Goal: Find specific page/section: Find specific page/section

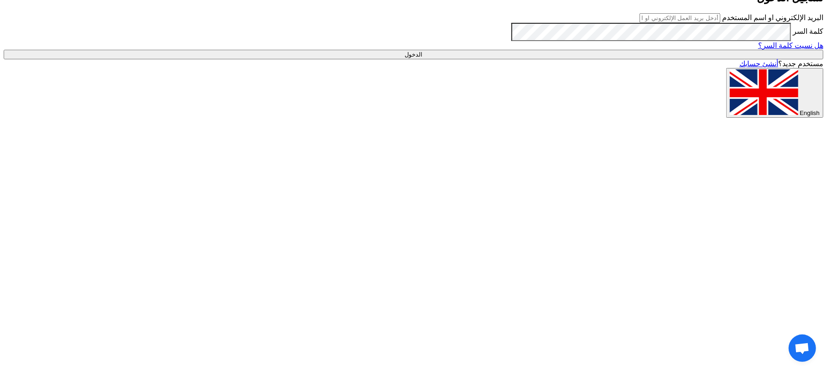
type input "[EMAIL_ADDRESS][DOMAIN_NAME]"
click at [598, 59] on input "الدخول" at bounding box center [414, 55] width 820 height 10
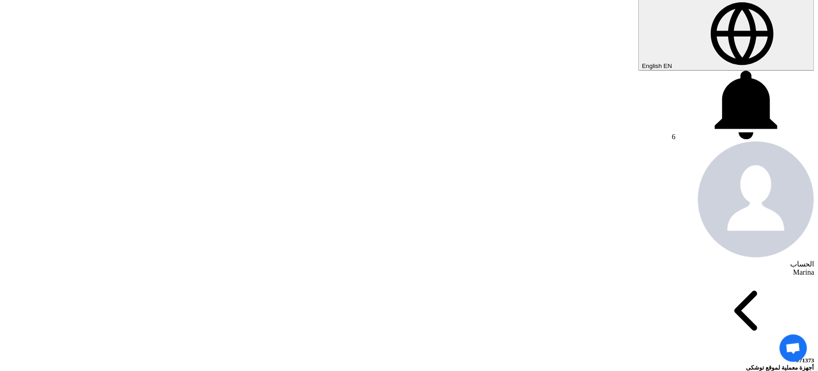
scroll to position [61, 0]
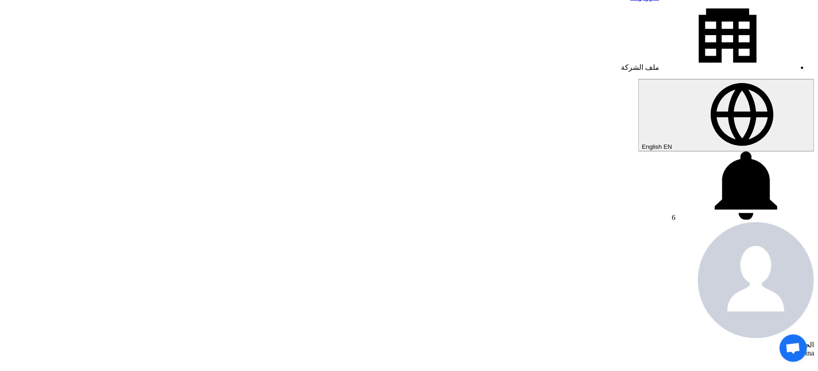
scroll to position [183, 0]
